Goal: Information Seeking & Learning: Learn about a topic

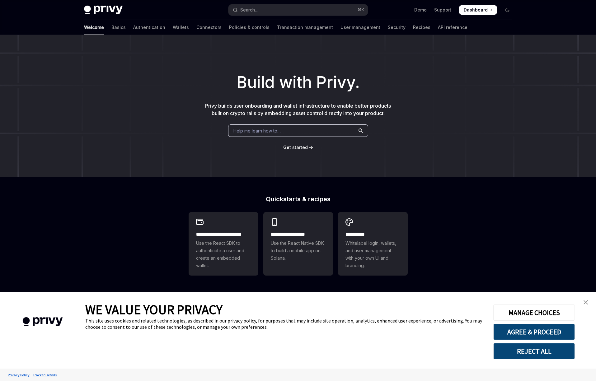
click at [259, 135] on div "Help me learn how to…" at bounding box center [298, 131] width 140 height 12
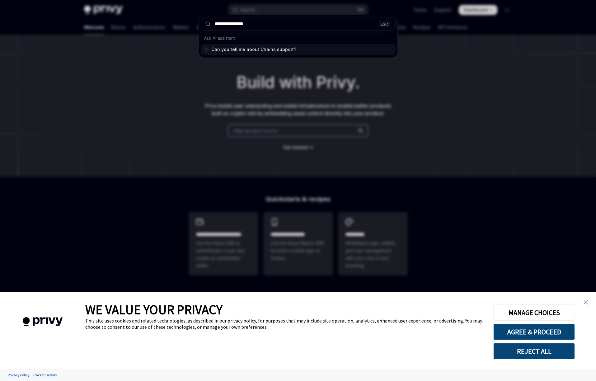
type input "**********"
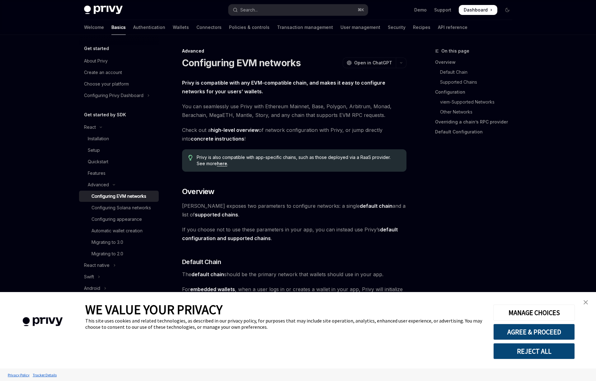
type textarea "*"
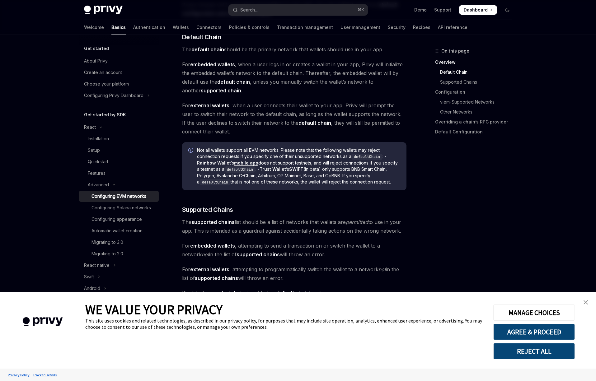
scroll to position [158, 0]
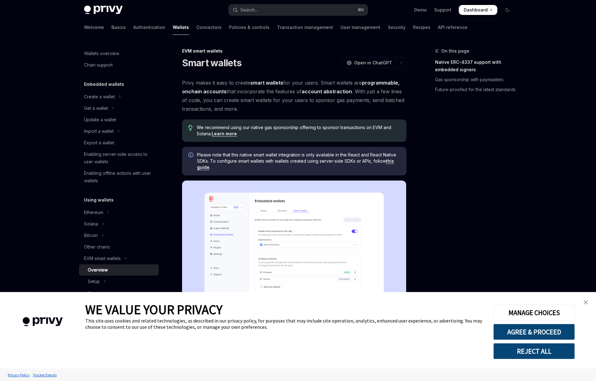
click at [588, 301] on img "close banner" at bounding box center [586, 302] width 4 height 4
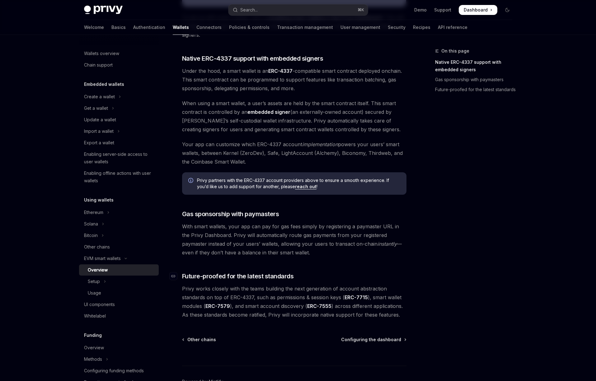
scroll to position [362, 0]
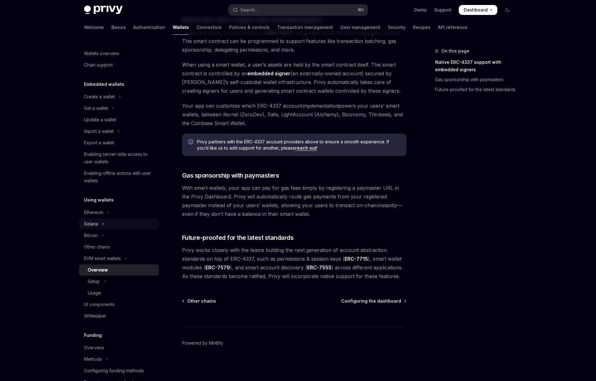
click at [93, 227] on div "Solana" at bounding box center [91, 223] width 14 height 7
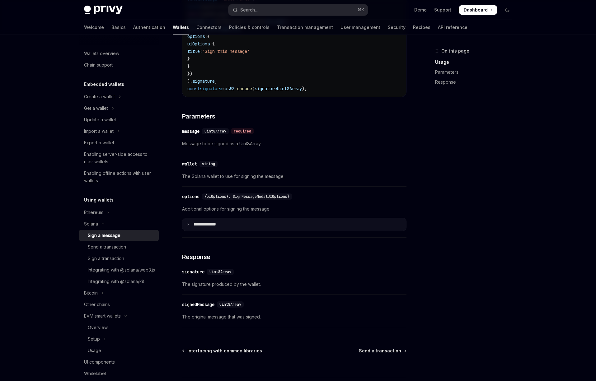
scroll to position [380, 0]
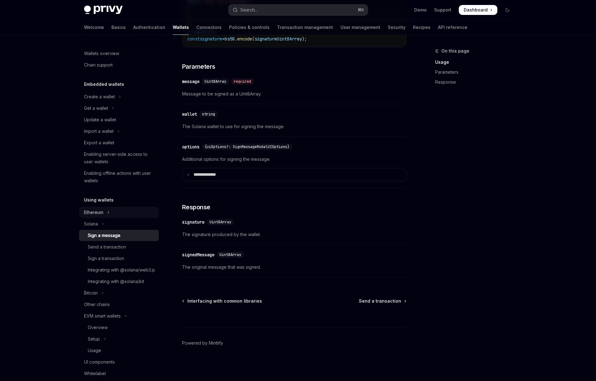
click at [97, 213] on div "Ethereum" at bounding box center [93, 212] width 19 height 7
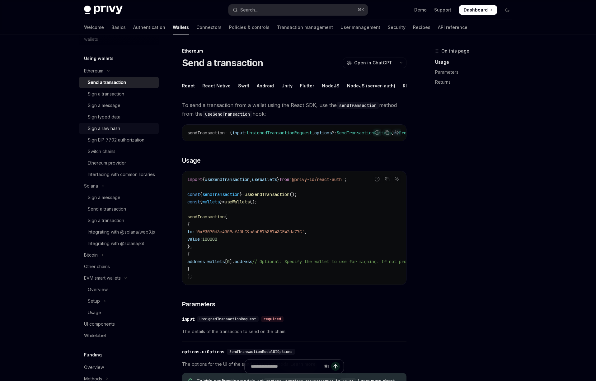
scroll to position [146, 0]
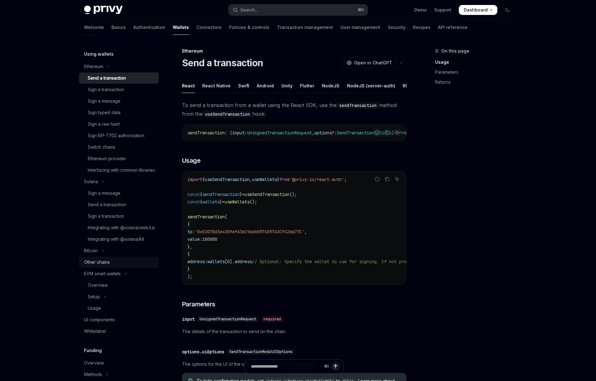
click at [96, 266] on div "Other chains" at bounding box center [97, 262] width 26 height 7
type textarea "*"
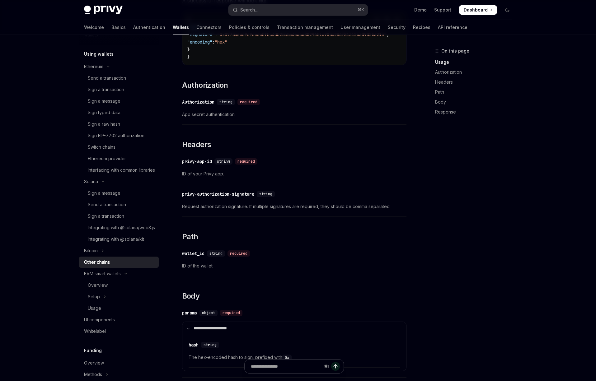
scroll to position [328, 0]
